Goal: Task Accomplishment & Management: Use online tool/utility

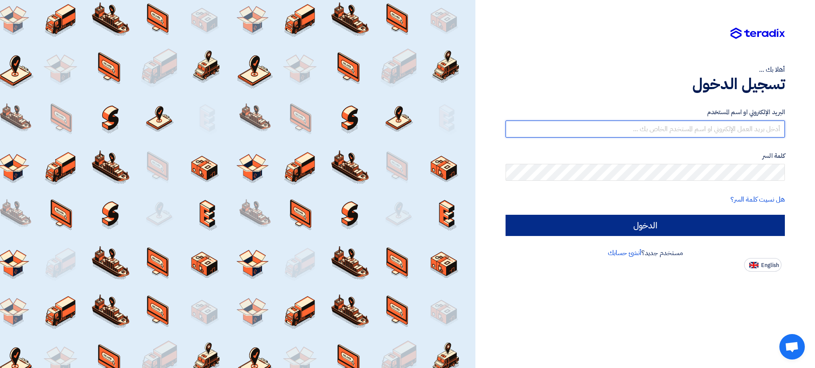
type input "[EMAIL_ADDRESS][DOMAIN_NAME]"
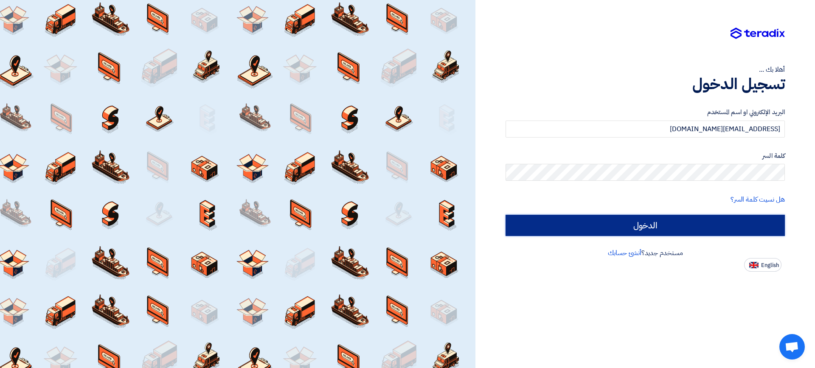
click at [670, 228] on input "الدخول" at bounding box center [645, 225] width 279 height 21
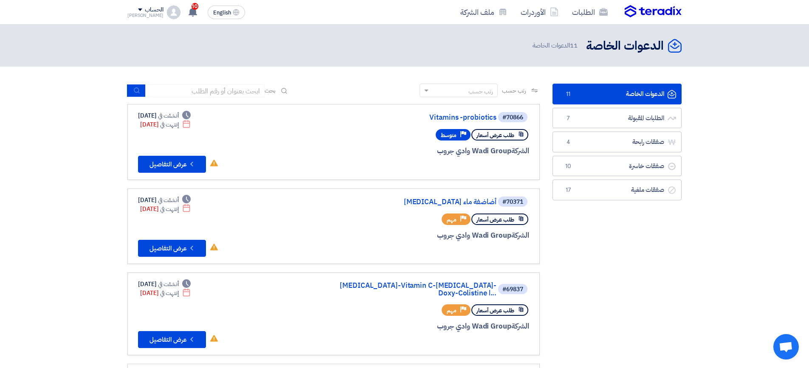
click at [631, 92] on link "الدعوات الخاصة الدعوات الخاصة 11" at bounding box center [616, 94] width 129 height 21
click at [639, 116] on link "الطلبات المقبولة الطلبات المقبولة 7" at bounding box center [616, 118] width 129 height 21
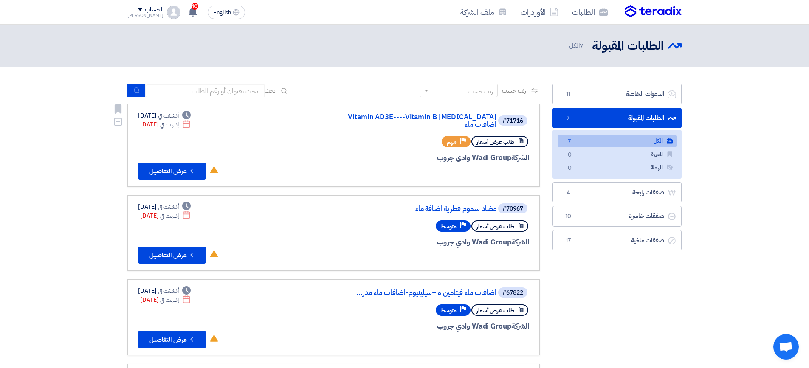
click at [506, 138] on span "طلب عرض أسعار" at bounding box center [495, 142] width 38 height 8
click at [496, 152] on div "الشركة Wadi Group وادي جروب" at bounding box center [427, 157] width 204 height 11
click at [163, 163] on button "Check details عرض التفاصيل" at bounding box center [172, 171] width 68 height 17
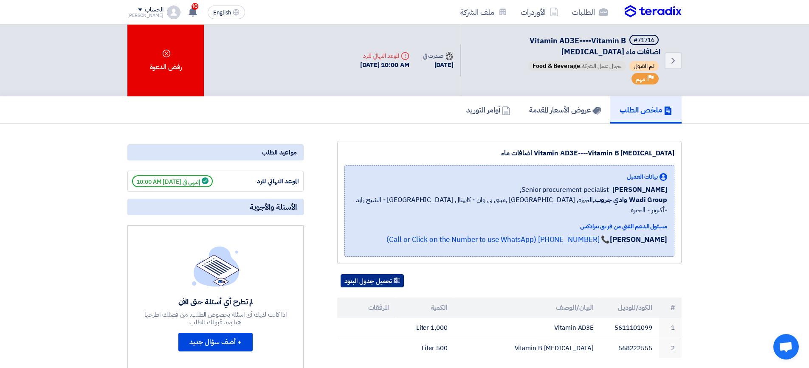
click at [383, 274] on button "تحميل جدول البنود" at bounding box center [372, 281] width 63 height 14
click at [765, 158] on section "Vitamin AD3E----Vitamin B [MEDICAL_DATA] اضافات ماء بيانات العميل [PERSON_NAME]…" at bounding box center [404, 356] width 809 height 465
click at [539, 110] on h5 "عروض الأسعار المقدمة" at bounding box center [565, 110] width 72 height 10
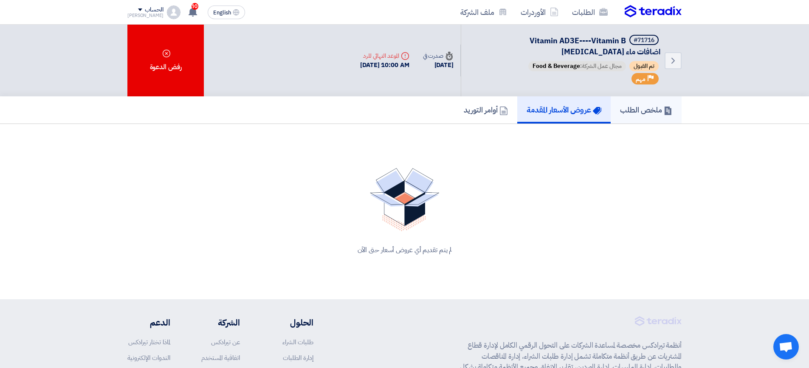
click at [629, 109] on h5 "ملخص الطلب" at bounding box center [646, 110] width 52 height 10
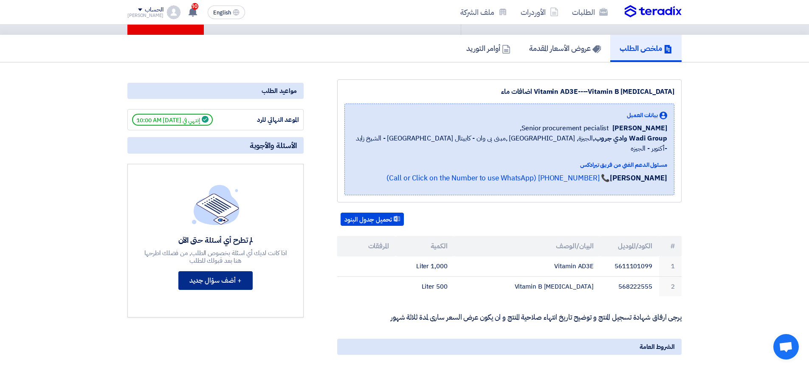
scroll to position [42, 0]
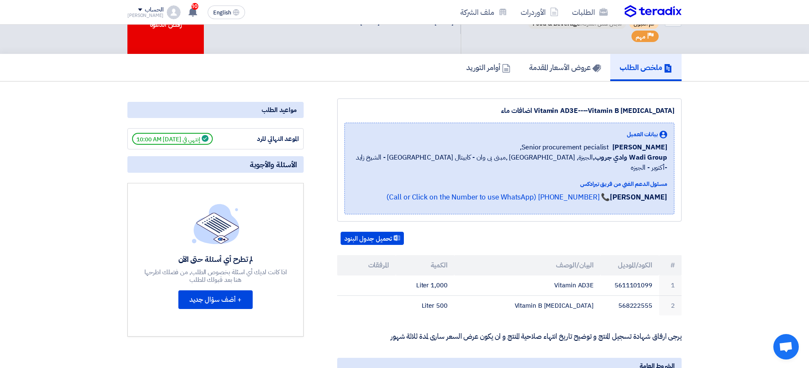
click at [203, 139] on span "إنتهي في [DATE] 10:00 AM" at bounding box center [172, 139] width 81 height 12
click at [293, 110] on div "مواعيد الطلب" at bounding box center [215, 110] width 176 height 16
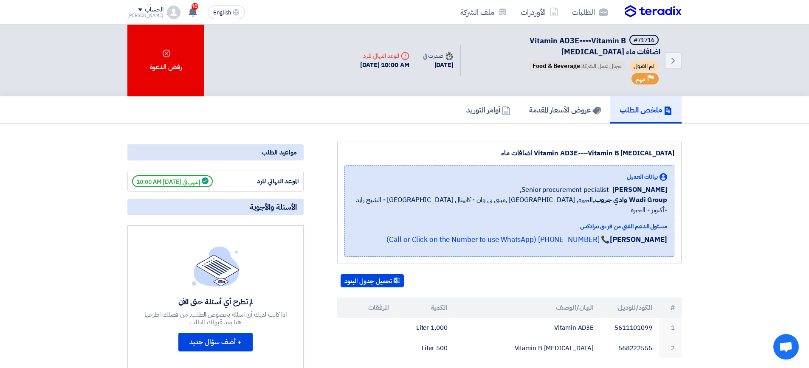
click at [145, 10] on div "الحساب" at bounding box center [154, 9] width 18 height 7
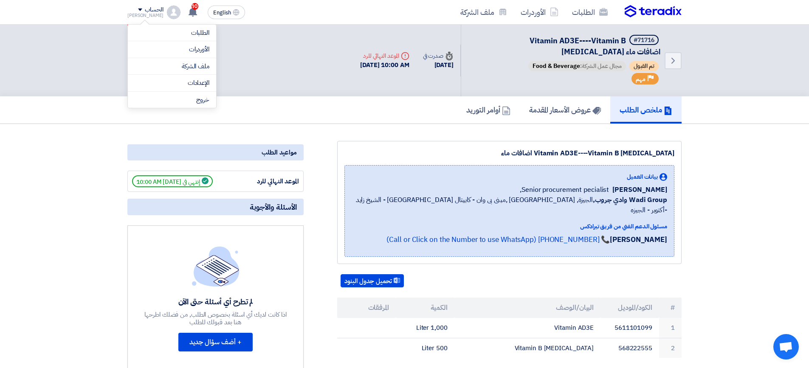
click at [265, 38] on div "Back #71716 Vitamin AD3E----Vitamin B [MEDICAL_DATA] اضافات ماء تم القبول مجال …" at bounding box center [404, 61] width 554 height 72
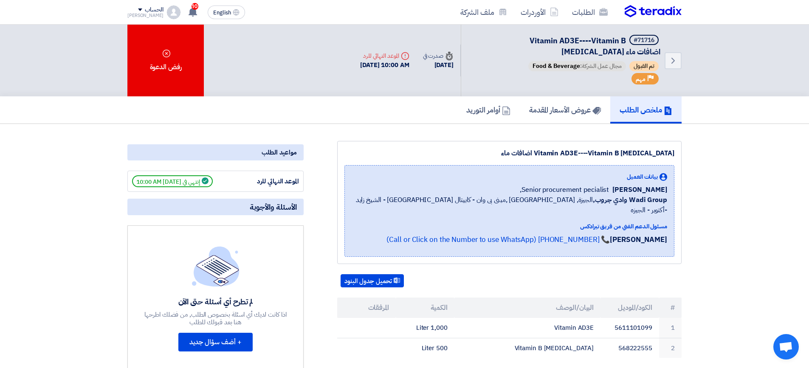
click at [589, 153] on div "Vitamin AD3E----Vitamin B [MEDICAL_DATA] اضافات ماء" at bounding box center [509, 153] width 330 height 10
click at [396, 56] on div "Deadline الموعد النهائي للرد" at bounding box center [384, 55] width 49 height 9
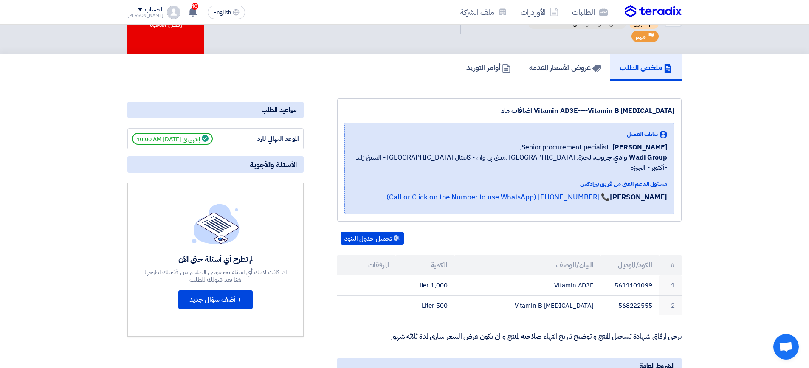
click at [404, 332] on p "يرجى ارفاق شهادة تسجيل المنتج و توضيح تاريخ انتهاء صلاحية المنتج و ان يكون عرض …" at bounding box center [509, 336] width 344 height 8
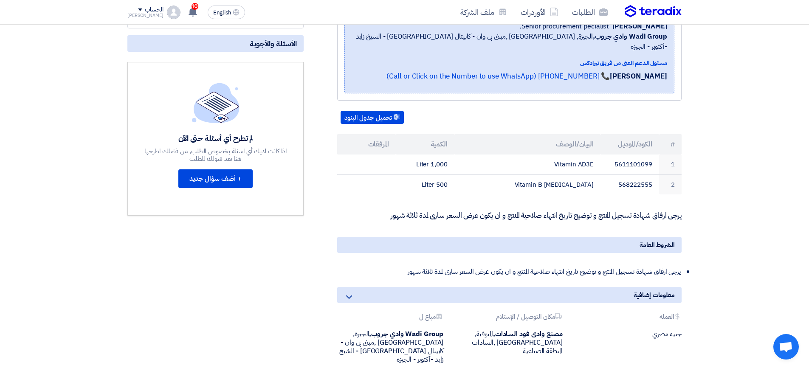
scroll to position [170, 0]
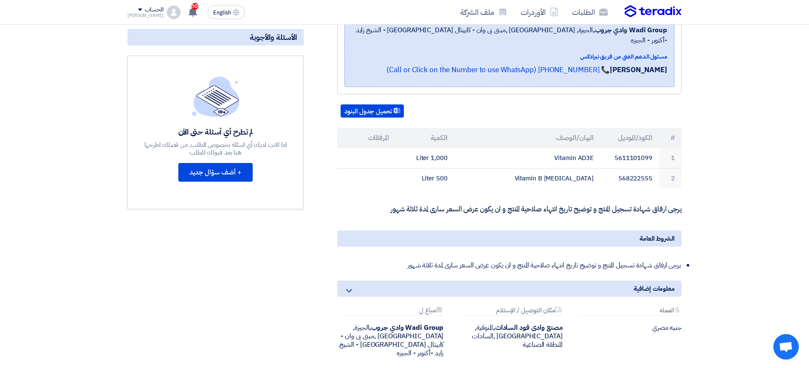
click at [349, 286] on icon at bounding box center [349, 291] width 10 height 10
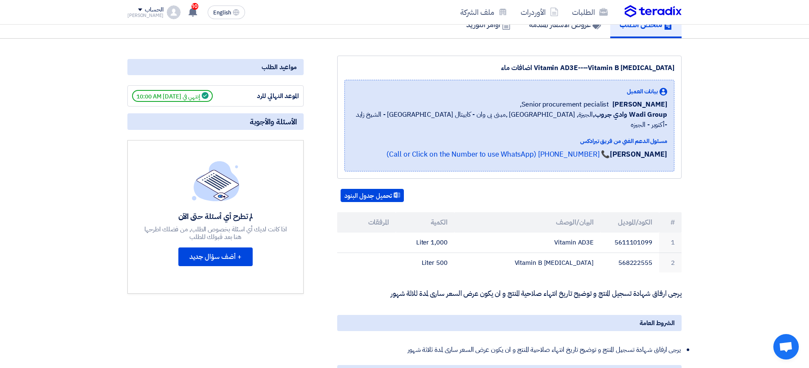
scroll to position [85, 0]
click at [169, 97] on span "إنتهي في [DATE] 10:00 AM" at bounding box center [172, 96] width 81 height 12
click at [281, 68] on div "مواعيد الطلب" at bounding box center [215, 67] width 176 height 16
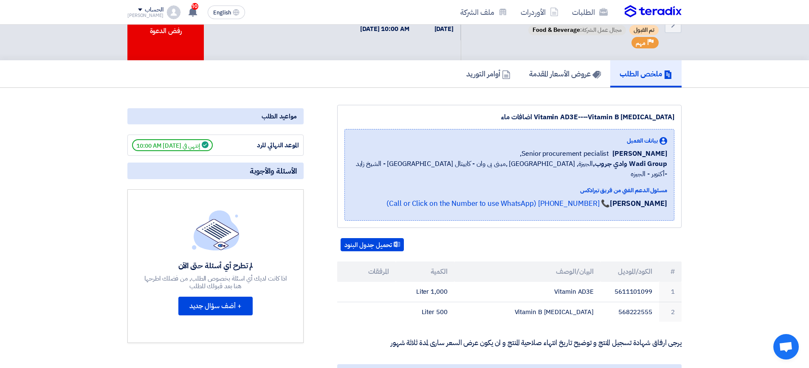
scroll to position [0, 0]
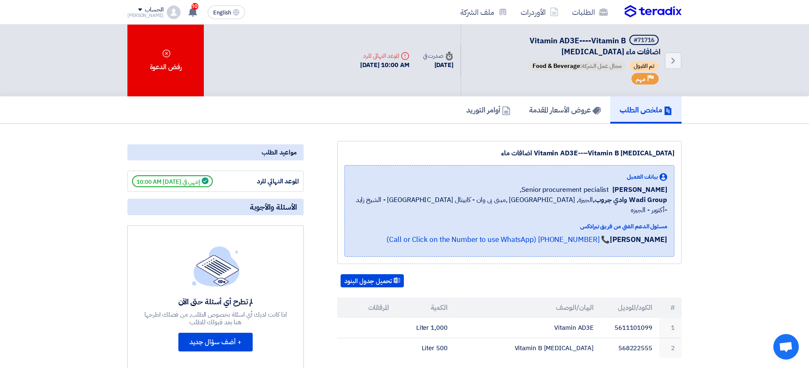
click at [646, 111] on h5 "ملخص الطلب" at bounding box center [646, 110] width 53 height 10
click at [670, 57] on icon "Back" at bounding box center [673, 61] width 10 height 10
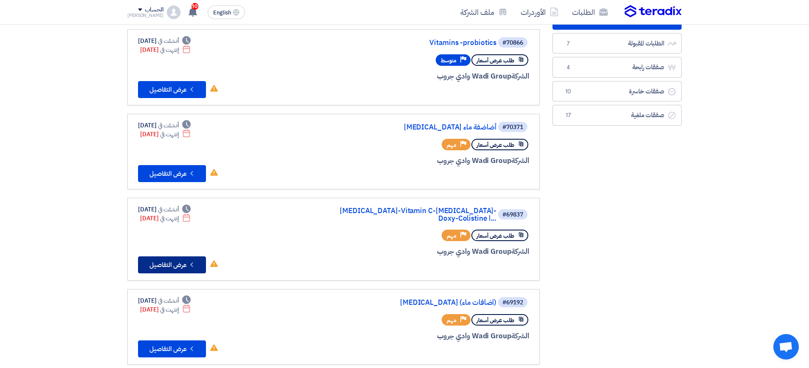
scroll to position [85, 0]
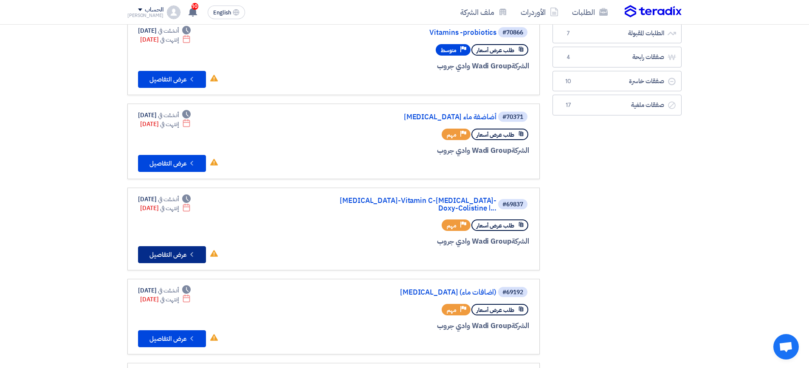
click at [177, 248] on button "Check details عرض التفاصيل" at bounding box center [172, 254] width 68 height 17
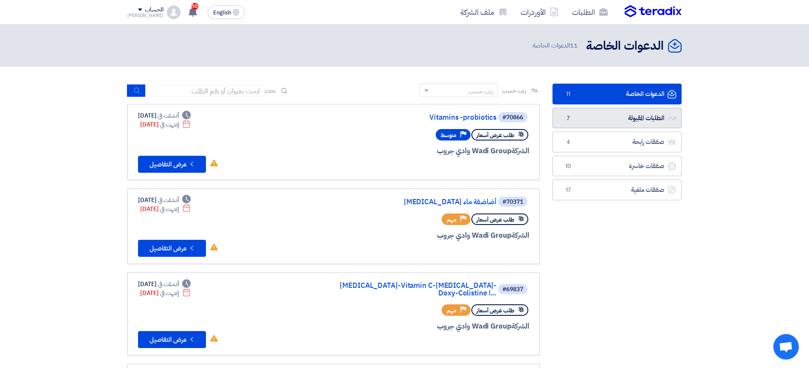
click at [599, 120] on link "الطلبات المقبولة الطلبات المقبولة 7" at bounding box center [616, 118] width 129 height 21
